Goal: Information Seeking & Learning: Learn about a topic

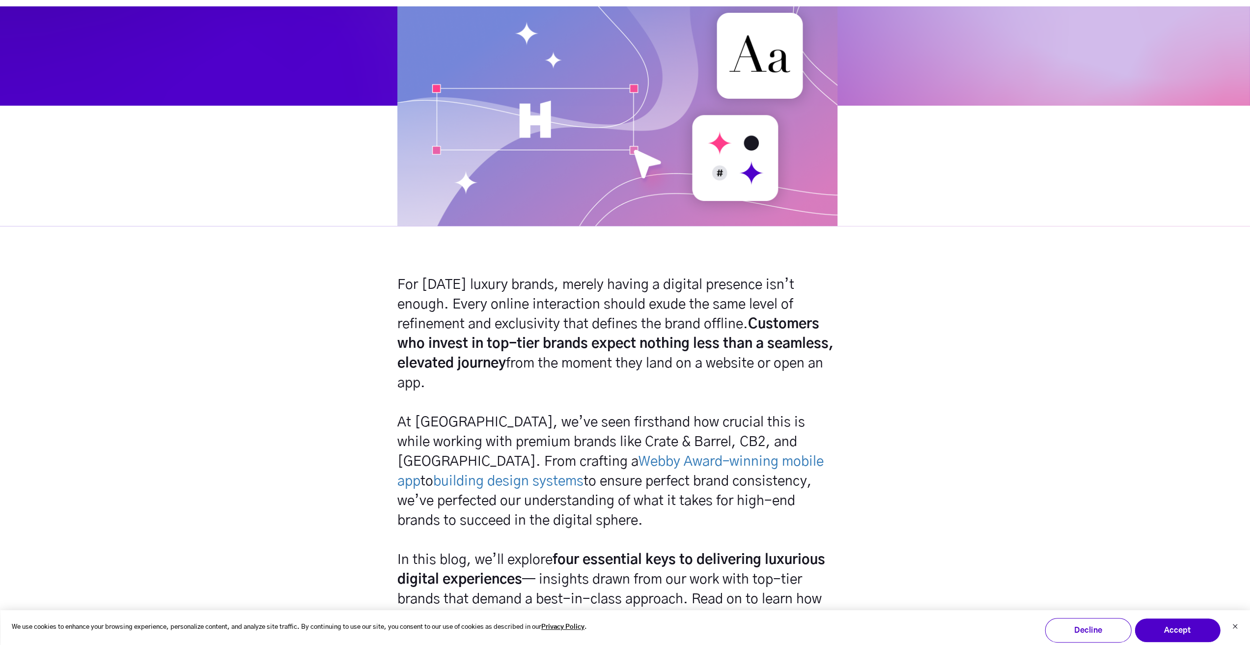
scroll to position [491, 0]
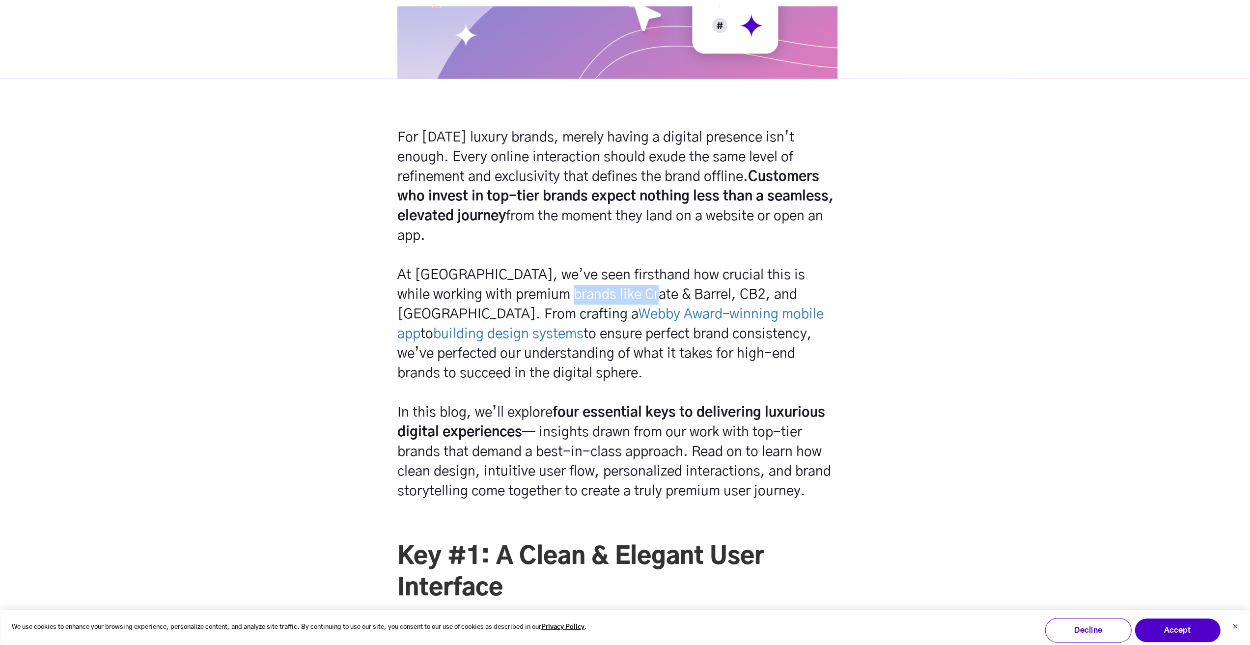
drag, startPoint x: 528, startPoint y: 294, endPoint x: 612, endPoint y: 297, distance: 84.6
click at [612, 297] on h5 "For [DATE] luxury brands, merely having a digital presence isn’t enough. Every …" at bounding box center [617, 314] width 440 height 373
copy h5 "Crate & Barrel"
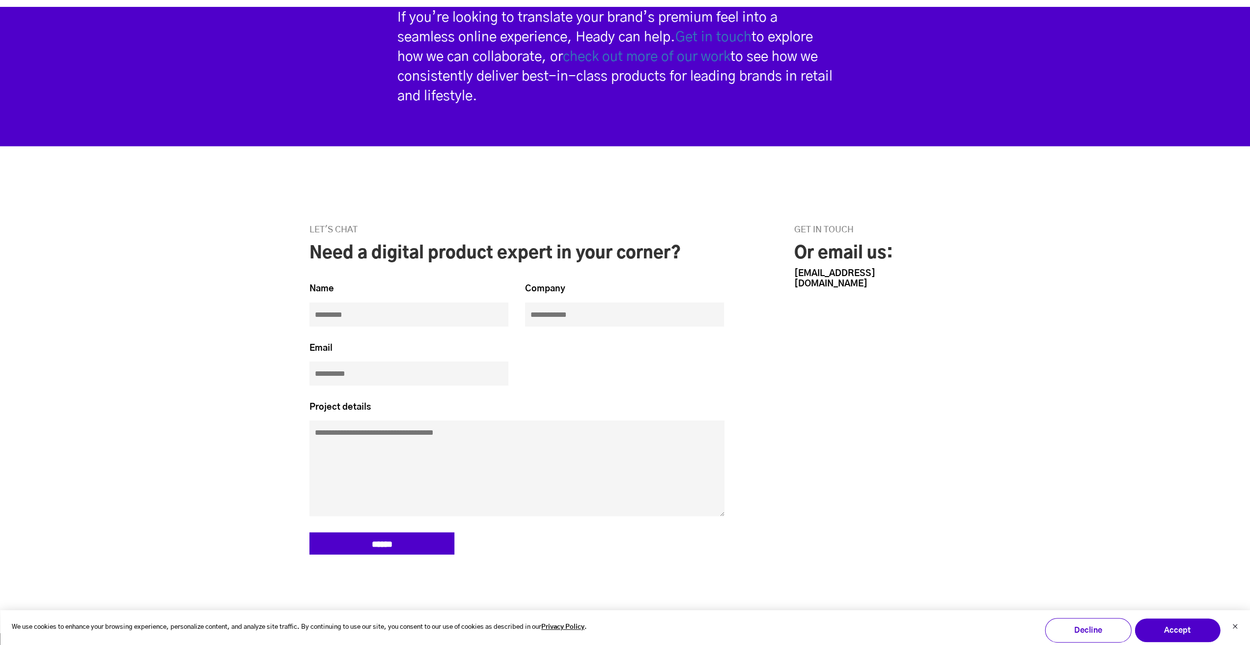
scroll to position [2702, 0]
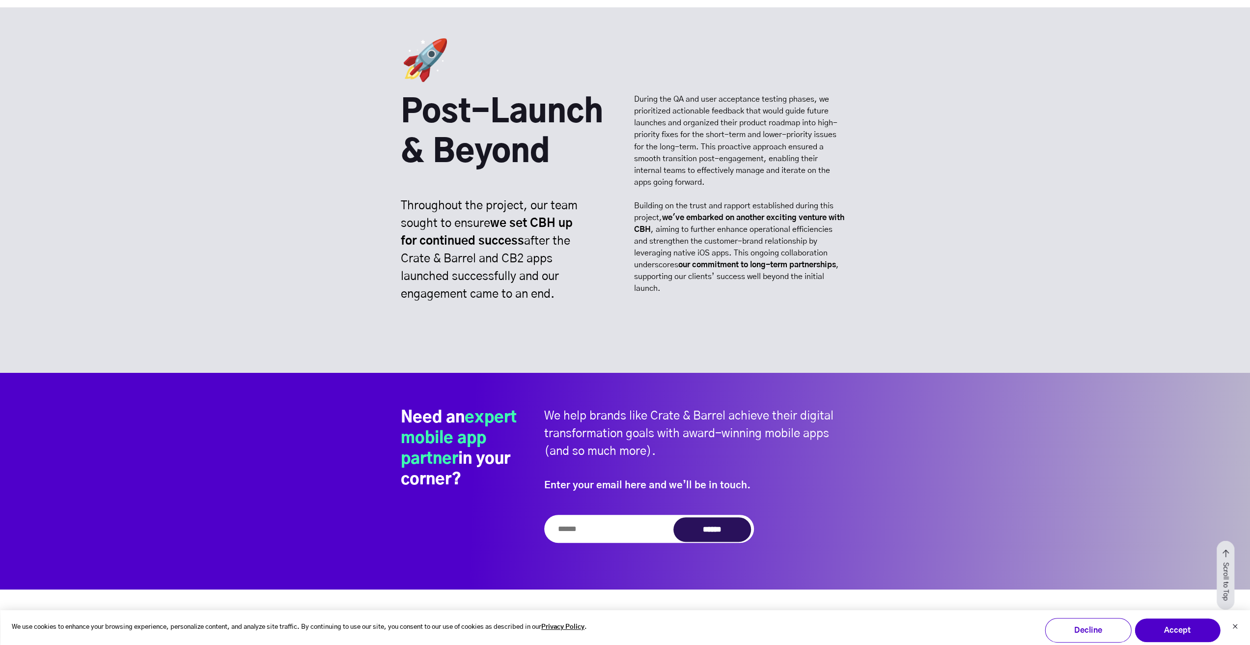
scroll to position [9385, 0]
